Goal: Task Accomplishment & Management: Use online tool/utility

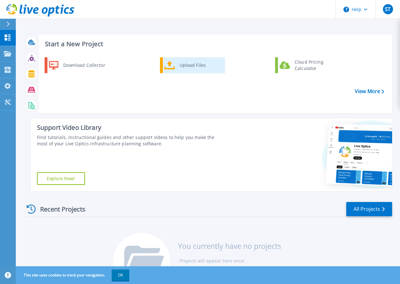
click at [198, 66] on div "Upload Files" at bounding box center [200, 65] width 47 height 13
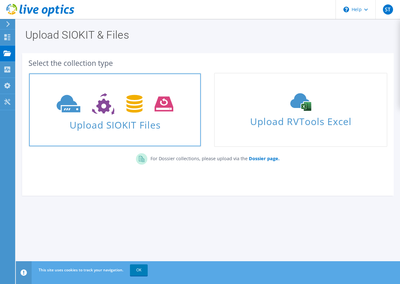
click at [101, 122] on span "Upload SIOKIT Files" at bounding box center [115, 123] width 172 height 14
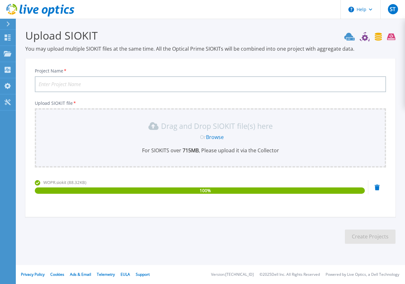
click at [60, 84] on input "Project Name *" at bounding box center [210, 84] width 351 height 16
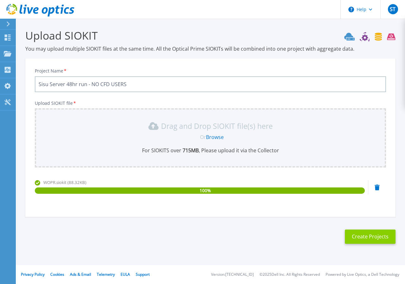
type input "Sisu Server 48hr run - NO CFD USERS"
click at [358, 238] on button "Create Projects" at bounding box center [370, 236] width 51 height 14
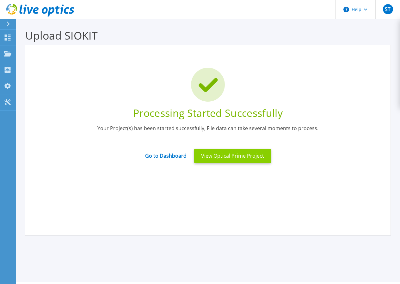
click at [240, 155] on button "View Optical Prime Project" at bounding box center [232, 156] width 77 height 14
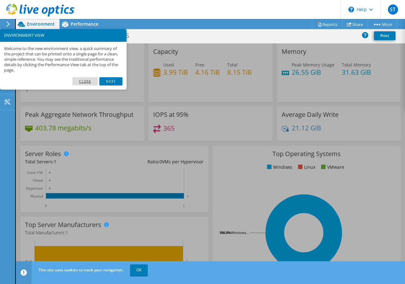
click at [89, 80] on link "Close" at bounding box center [85, 81] width 26 height 8
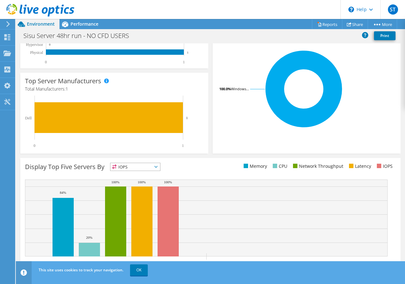
scroll to position [156, 0]
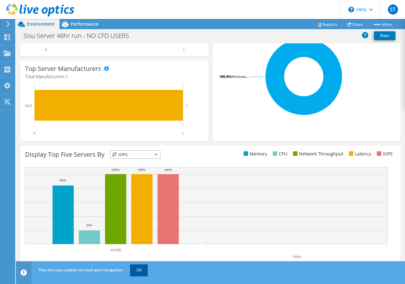
click at [138, 270] on link "OK" at bounding box center [139, 269] width 18 height 11
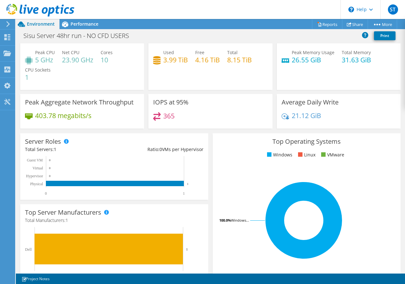
scroll to position [0, 0]
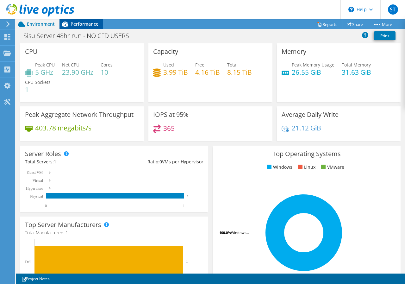
click at [84, 23] on span "Performance" at bounding box center [85, 24] width 28 height 6
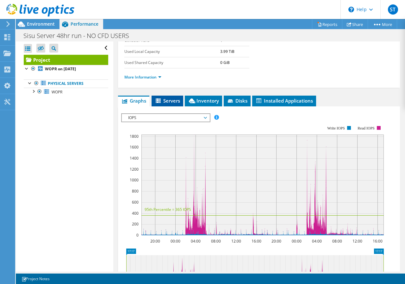
click at [172, 99] on span "Servers" at bounding box center [167, 100] width 25 height 6
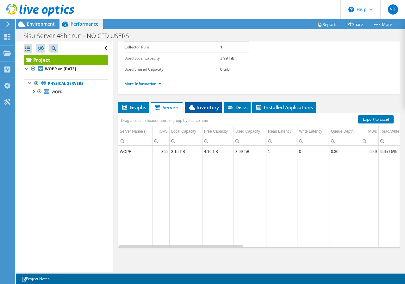
click at [205, 108] on span "Inventory" at bounding box center [203, 107] width 31 height 6
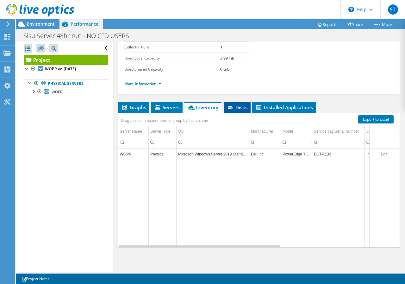
click at [238, 109] on span "Disks" at bounding box center [237, 107] width 21 height 6
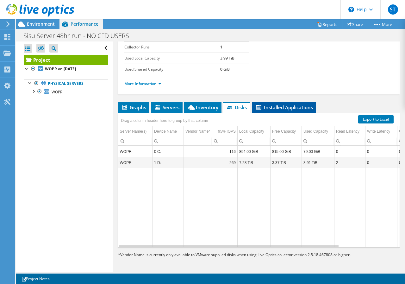
click at [281, 108] on span "Installed Applications" at bounding box center [284, 107] width 58 height 6
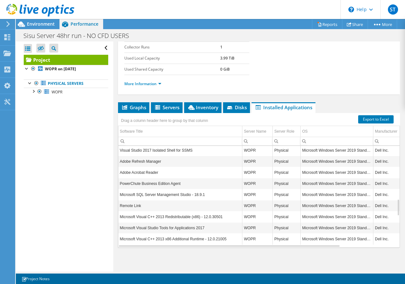
scroll to position [0, 0]
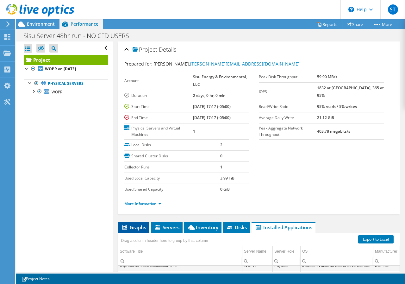
click at [138, 226] on span "Graphs" at bounding box center [133, 227] width 25 height 6
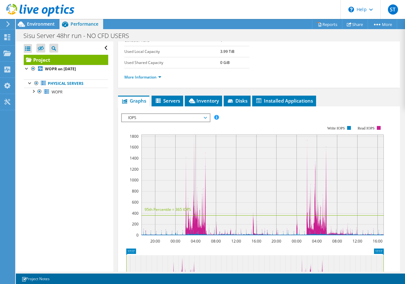
scroll to position [32, 0]
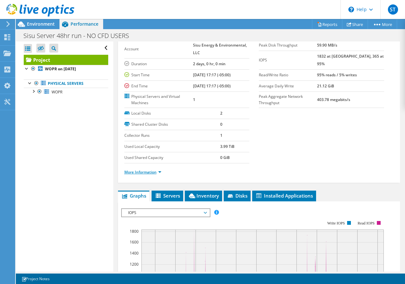
click at [160, 174] on link "More Information" at bounding box center [142, 171] width 37 height 5
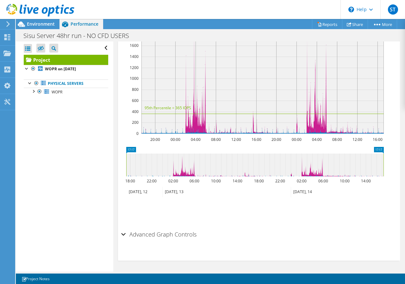
scroll to position [342, 0]
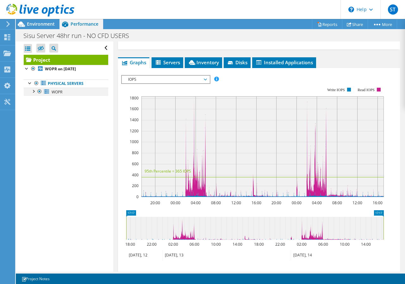
click at [35, 92] on div at bounding box center [33, 91] width 6 height 6
click at [38, 116] on div at bounding box center [36, 116] width 6 height 6
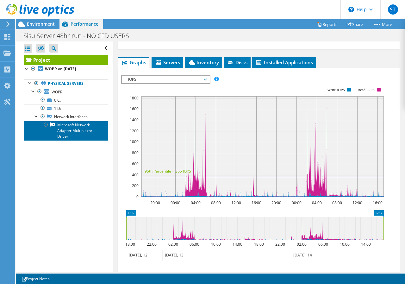
click at [81, 128] on link "Microsoft Network Adapter Multiplexor Driver" at bounding box center [66, 131] width 84 height 20
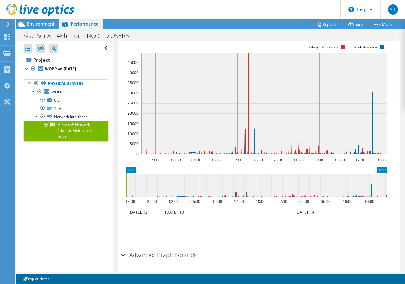
scroll to position [116, 0]
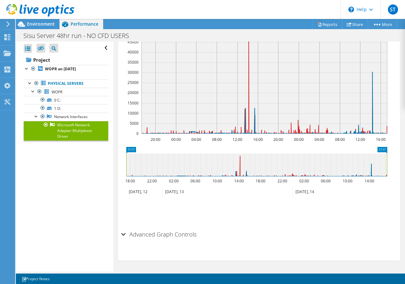
click at [124, 233] on div "Advanced Graph Controls" at bounding box center [259, 235] width 276 height 14
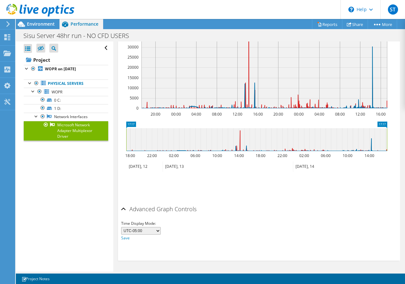
scroll to position [0, 0]
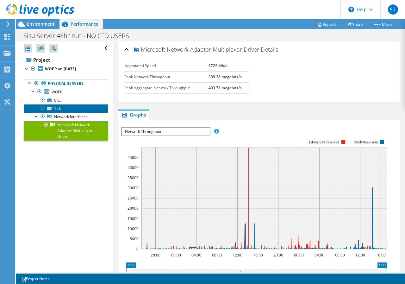
click at [50, 107] on icon at bounding box center [49, 108] width 5 height 3
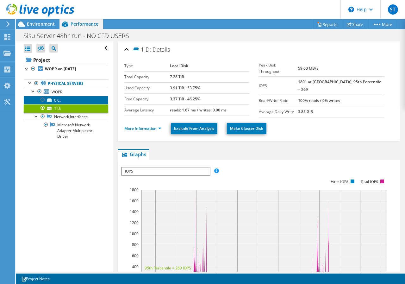
click at [53, 99] on link "0 C:" at bounding box center [66, 100] width 84 height 8
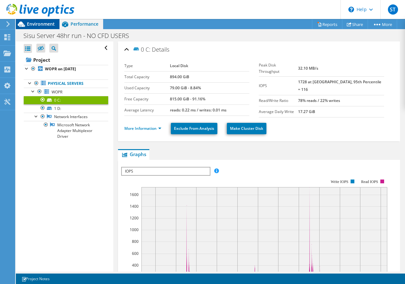
click at [39, 25] on span "Environment" at bounding box center [41, 24] width 28 height 6
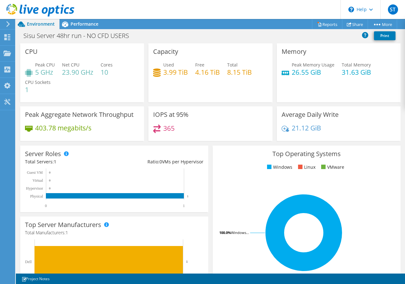
scroll to position [127, 0]
